Goal: Task Accomplishment & Management: Complete application form

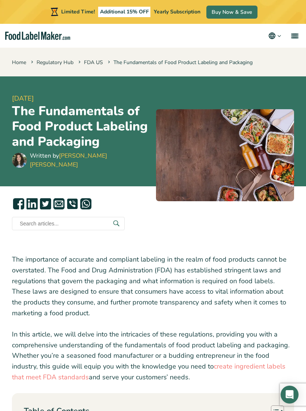
click at [295, 32] on link "menu" at bounding box center [294, 36] width 24 height 24
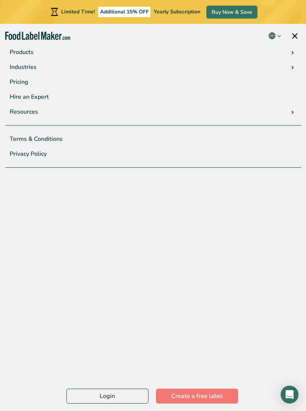
click at [133, 396] on link "Login" at bounding box center [107, 396] width 82 height 15
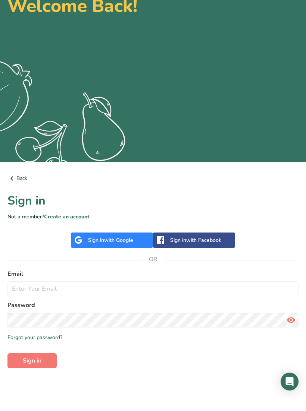
scroll to position [32, 0]
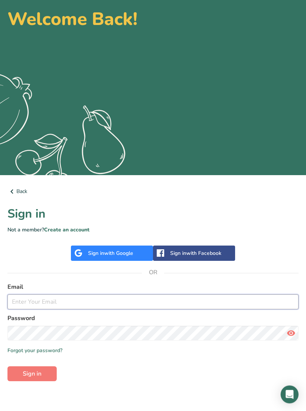
click at [41, 303] on input "email" at bounding box center [152, 302] width 291 height 15
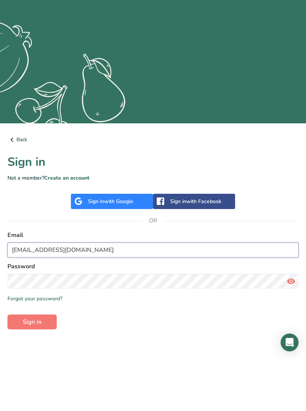
type input "info@soinsaurea.ca"
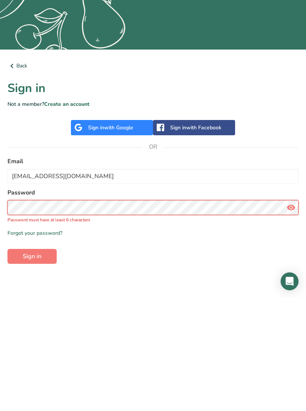
scroll to position [45, 0]
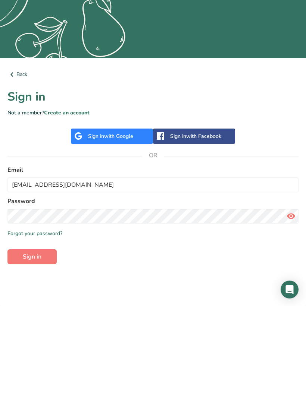
click at [24, 355] on button "Sign in" at bounding box center [31, 362] width 49 height 15
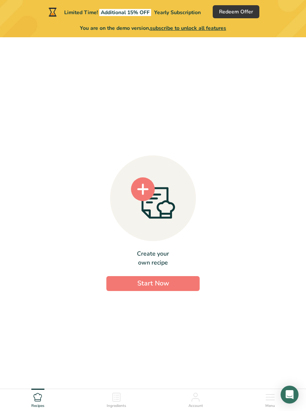
click at [181, 291] on button "Start Now" at bounding box center [152, 283] width 93 height 15
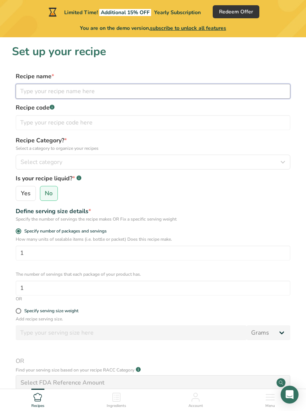
click at [33, 89] on input "text" at bounding box center [153, 91] width 275 height 15
click at [45, 95] on input "Betterave Marinées" at bounding box center [153, 91] width 275 height 15
click at [42, 90] on input "Betterave Marinées" at bounding box center [153, 91] width 275 height 15
click at [88, 90] on input "Betteraves Marinées" at bounding box center [153, 91] width 275 height 15
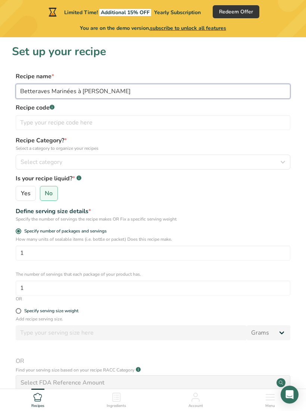
type input "Betteraves Marinées à Chantal"
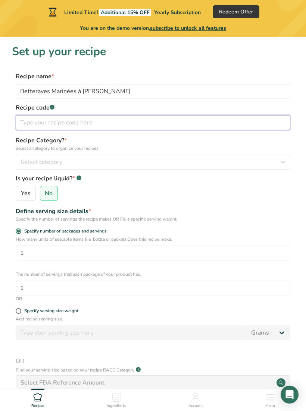
click at [32, 122] on input "text" at bounding box center [153, 122] width 275 height 15
click at [33, 124] on input "text" at bounding box center [153, 122] width 275 height 15
click at [16, 126] on input "text" at bounding box center [153, 122] width 275 height 15
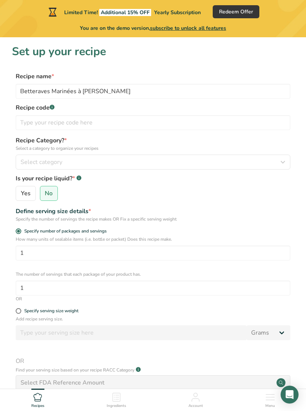
click at [30, 166] on span "Select category" at bounding box center [42, 162] width 42 height 9
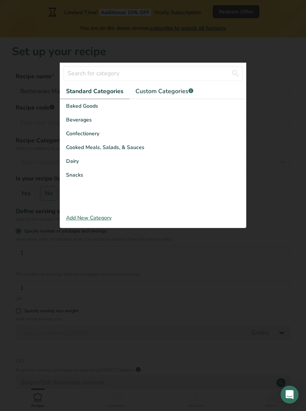
click at [84, 151] on span "Cooked Meals, Salads, & Sauces" at bounding box center [105, 148] width 78 height 8
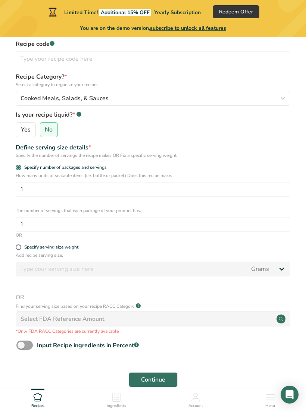
scroll to position [90, 0]
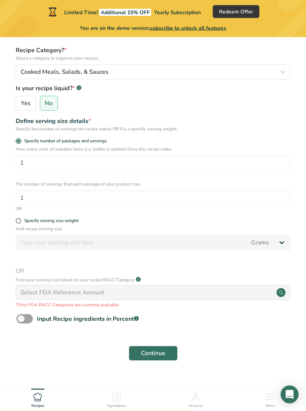
click at [31, 126] on div "Specify the number of servings the recipe makes OR Fix a specific serving weight" at bounding box center [153, 129] width 275 height 7
click at [21, 221] on span at bounding box center [19, 222] width 6 height 6
click at [21, 221] on input "Specify serving size weight" at bounding box center [18, 221] width 5 height 5
radio input "true"
radio input "false"
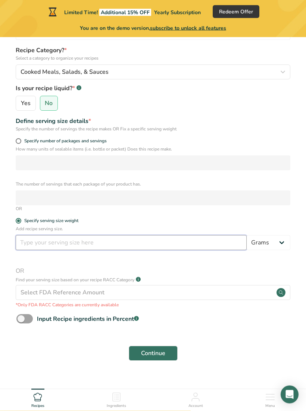
click at [57, 241] on input "number" at bounding box center [131, 243] width 231 height 15
click at [84, 210] on div "OR" at bounding box center [153, 209] width 275 height 7
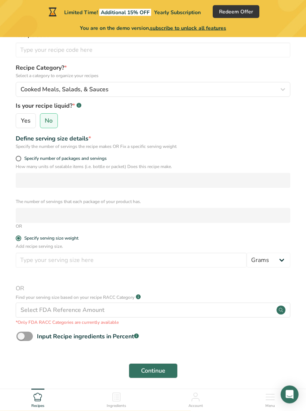
scroll to position [73, 0]
click at [170, 375] on button "Continue" at bounding box center [153, 371] width 49 height 15
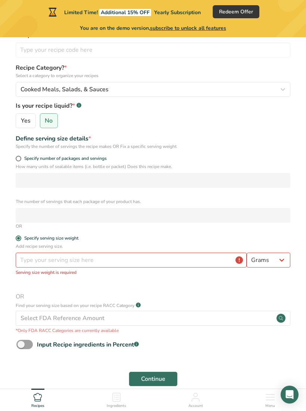
click at [21, 156] on span "Specify number of packages and servings" at bounding box center [63, 159] width 85 height 6
click at [21, 156] on input "Specify number of packages and servings" at bounding box center [18, 158] width 5 height 5
radio input "true"
radio input "false"
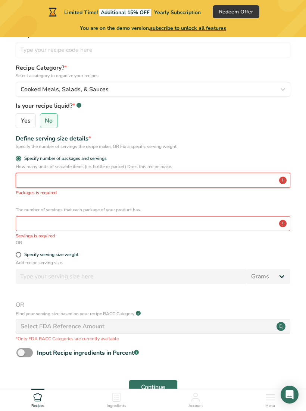
click at [261, 182] on input "number" at bounding box center [153, 180] width 275 height 15
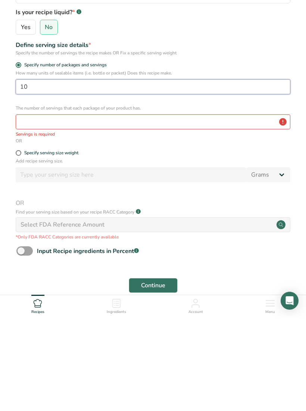
type input "10"
click at [169, 372] on button "Continue" at bounding box center [153, 379] width 49 height 15
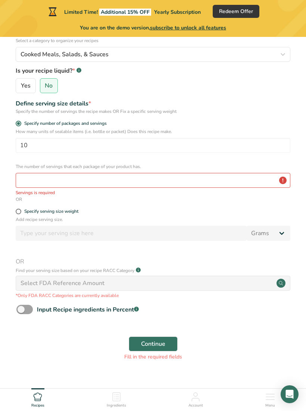
click at [168, 342] on button "Continue" at bounding box center [153, 344] width 49 height 15
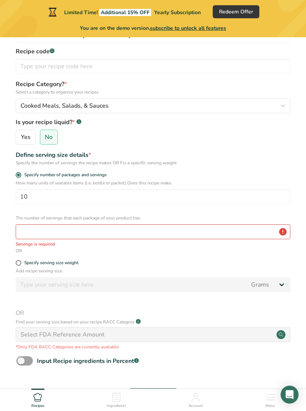
scroll to position [56, 0]
click at [37, 234] on input "number" at bounding box center [153, 232] width 275 height 15
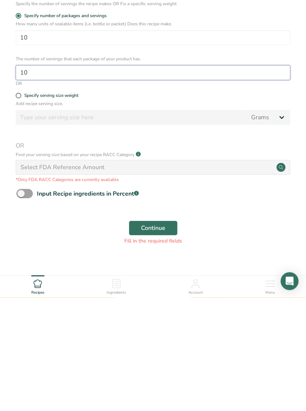
type input "10"
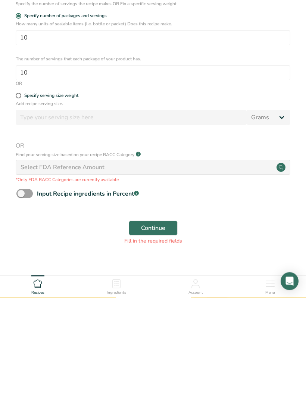
click at [167, 335] on button "Continue" at bounding box center [153, 342] width 49 height 15
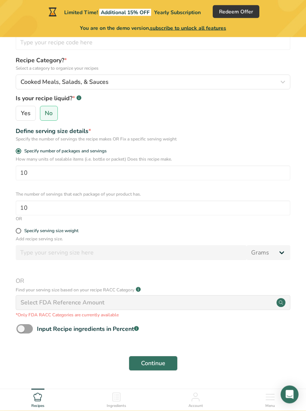
scroll to position [90, 0]
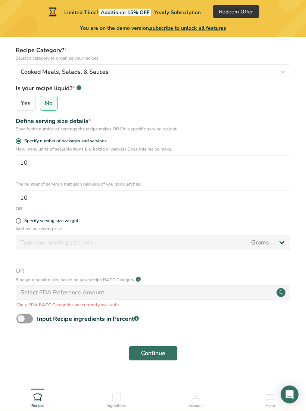
click at [239, 294] on div "Select FDA Reference Amount" at bounding box center [153, 293] width 275 height 15
click at [279, 295] on circle at bounding box center [280, 293] width 9 height 9
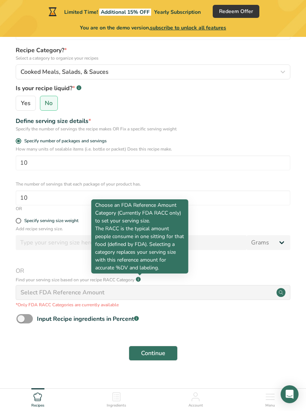
click at [140, 281] on rect at bounding box center [138, 280] width 5 height 5
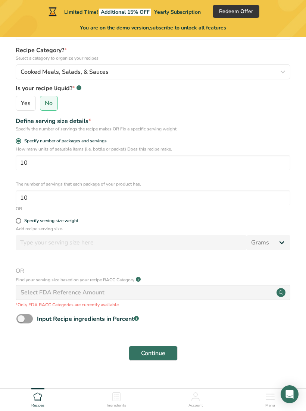
click at [141, 279] on rect at bounding box center [138, 280] width 5 height 5
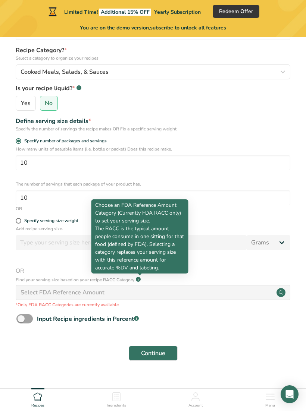
click at [282, 292] on circle at bounding box center [280, 293] width 9 height 9
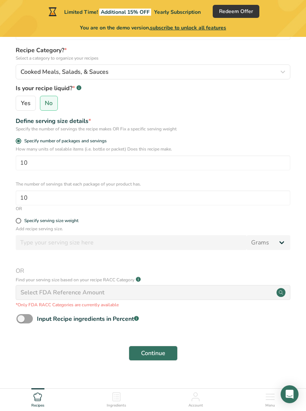
click at [279, 292] on circle at bounding box center [280, 293] width 9 height 9
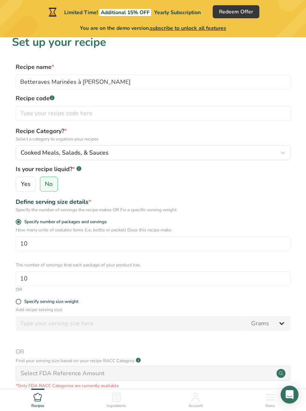
scroll to position [0, 0]
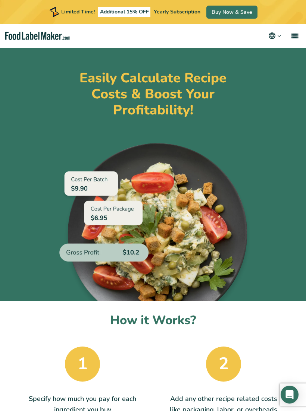
click at [281, 38] on icon "main navigation" at bounding box center [279, 36] width 6 height 6
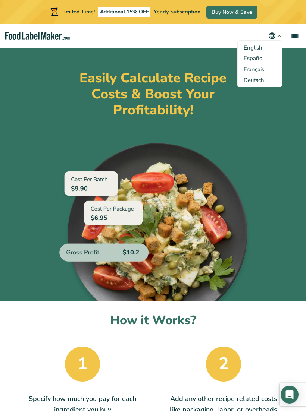
click at [258, 72] on link "Français" at bounding box center [254, 69] width 21 height 7
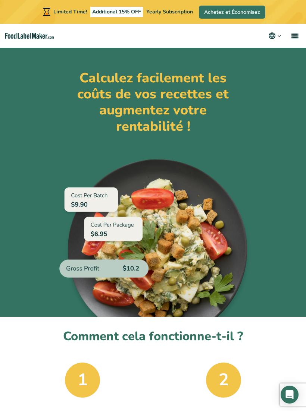
click at [293, 44] on link "menu" at bounding box center [294, 36] width 24 height 24
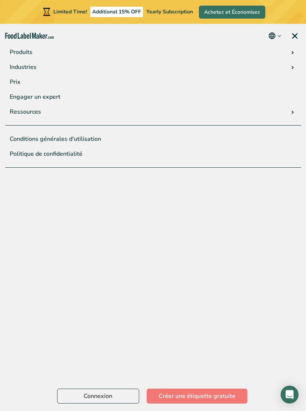
click at [112, 394] on link "Connexion" at bounding box center [98, 396] width 82 height 15
click at [16, 78] on link "Prix" at bounding box center [153, 82] width 296 height 15
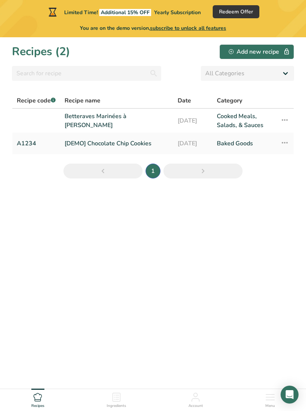
click at [100, 122] on link "Betteraves Marinées à Chantal" at bounding box center [117, 121] width 104 height 18
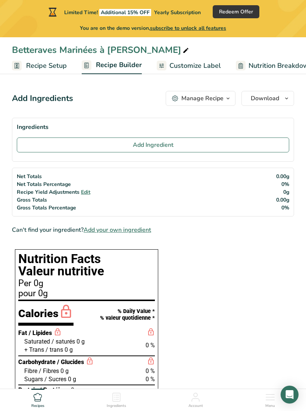
click at [81, 143] on button "Add Ingredient" at bounding box center [153, 145] width 272 height 15
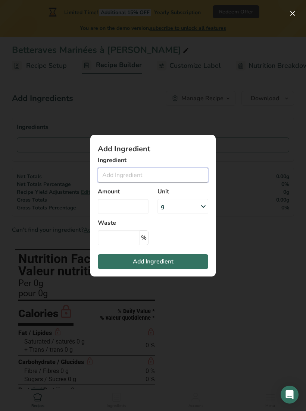
click at [113, 171] on input "Add ingredient modal" at bounding box center [153, 175] width 110 height 15
click at [273, 210] on div "Add ingredient modal" at bounding box center [153, 205] width 306 height 411
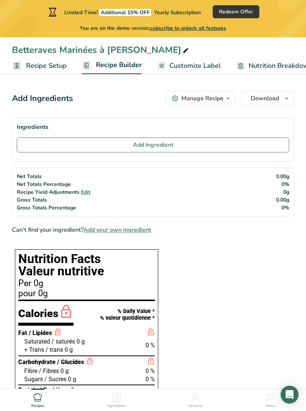
click at [269, 407] on span "Menu" at bounding box center [270, 407] width 10 height 6
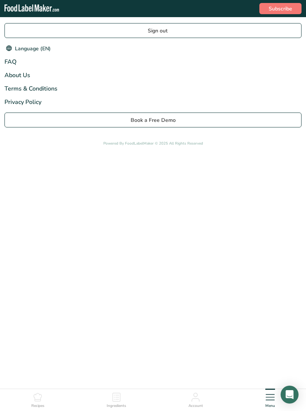
click at [14, 49] on div "Language (EN)" at bounding box center [27, 48] width 46 height 9
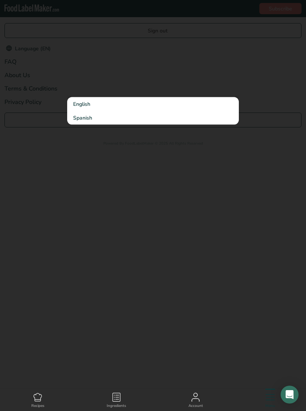
click at [33, 66] on div at bounding box center [153, 205] width 306 height 411
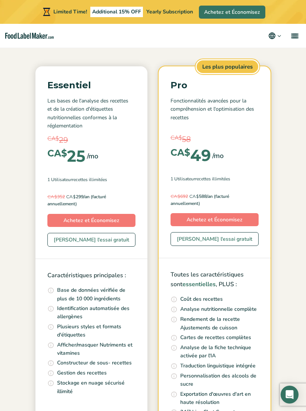
scroll to position [68, 0]
